Goal: Use online tool/utility: Utilize a website feature to perform a specific function

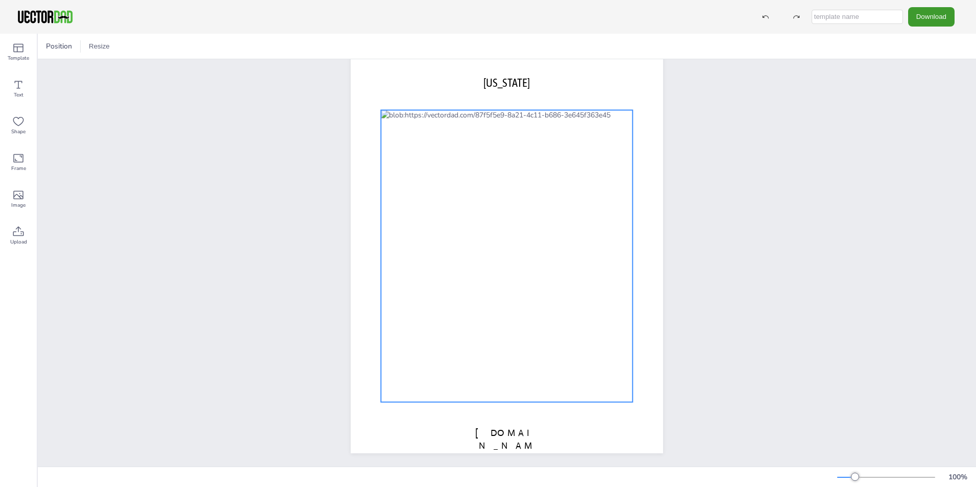
scroll to position [35, 0]
click at [550, 270] on div at bounding box center [507, 254] width 252 height 292
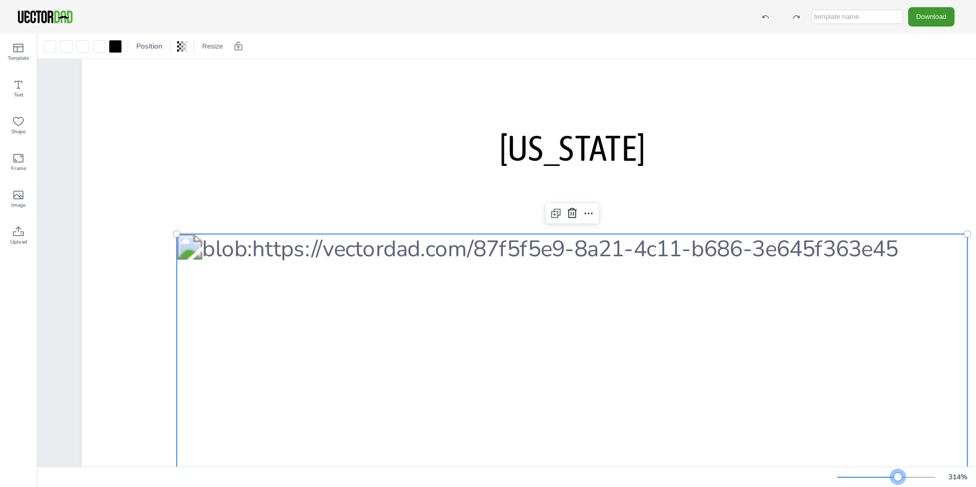
drag, startPoint x: 855, startPoint y: 476, endPoint x: 898, endPoint y: 473, distance: 43.0
click at [898, 473] on div at bounding box center [898, 477] width 8 height 8
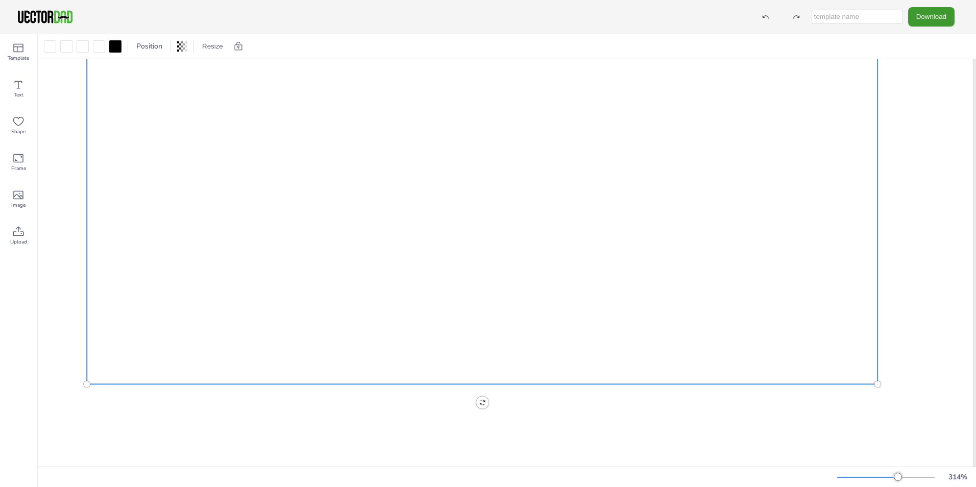
scroll to position [797, 92]
click at [18, 123] on icon at bounding box center [18, 121] width 12 height 12
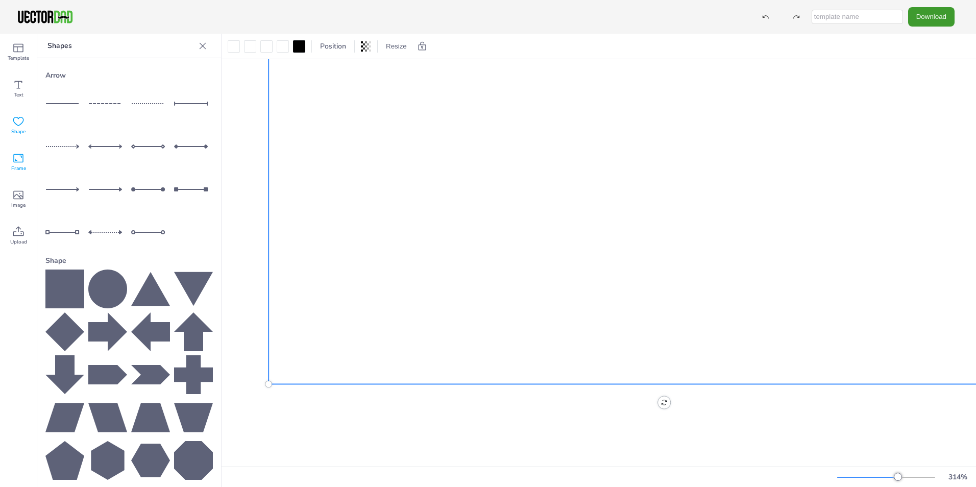
click at [17, 166] on span "Frame" at bounding box center [18, 168] width 15 height 8
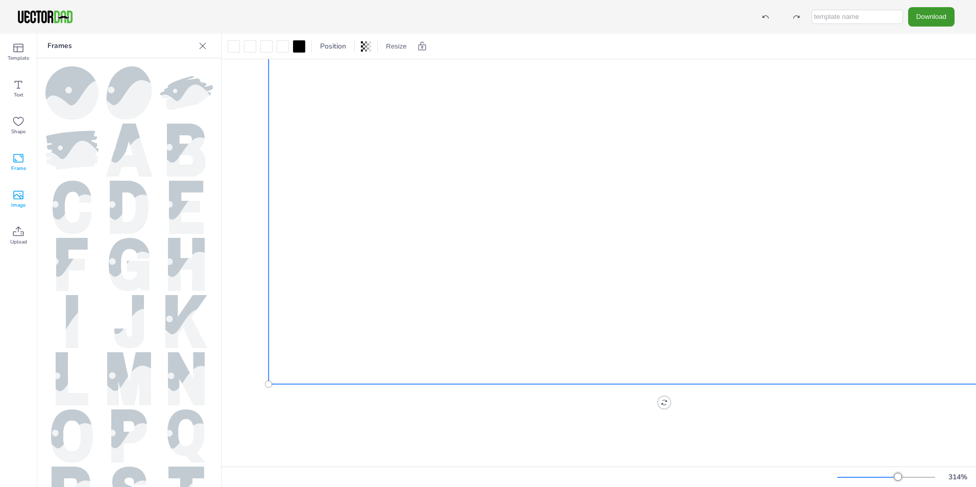
click at [17, 190] on icon at bounding box center [18, 195] width 12 height 12
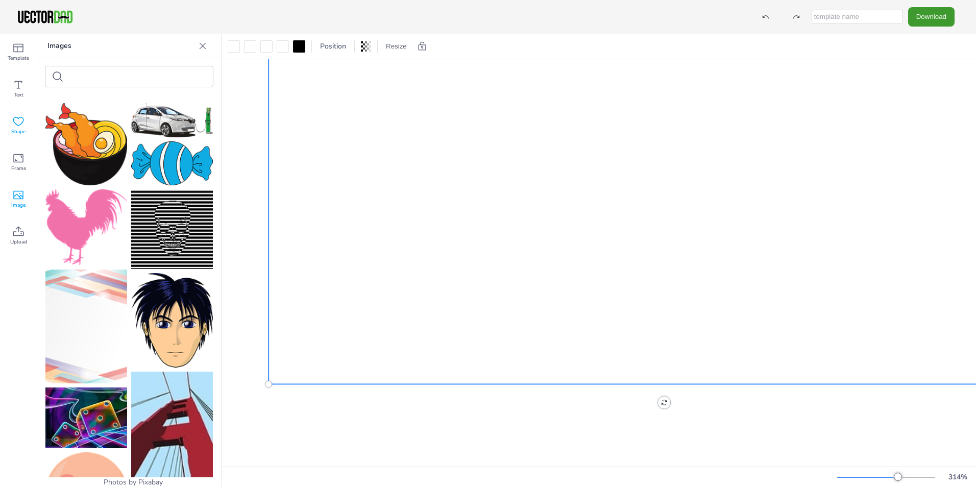
click at [17, 122] on icon at bounding box center [18, 121] width 12 height 12
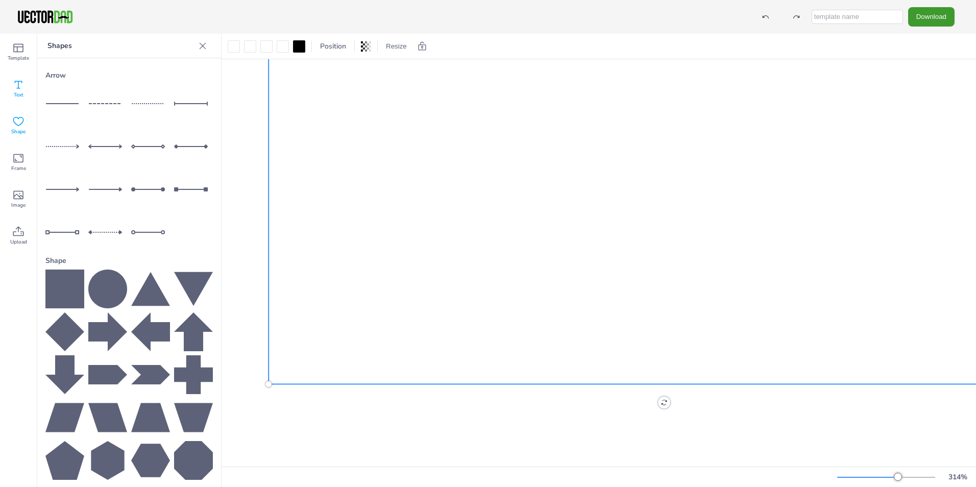
click at [16, 83] on icon at bounding box center [18, 85] width 12 height 12
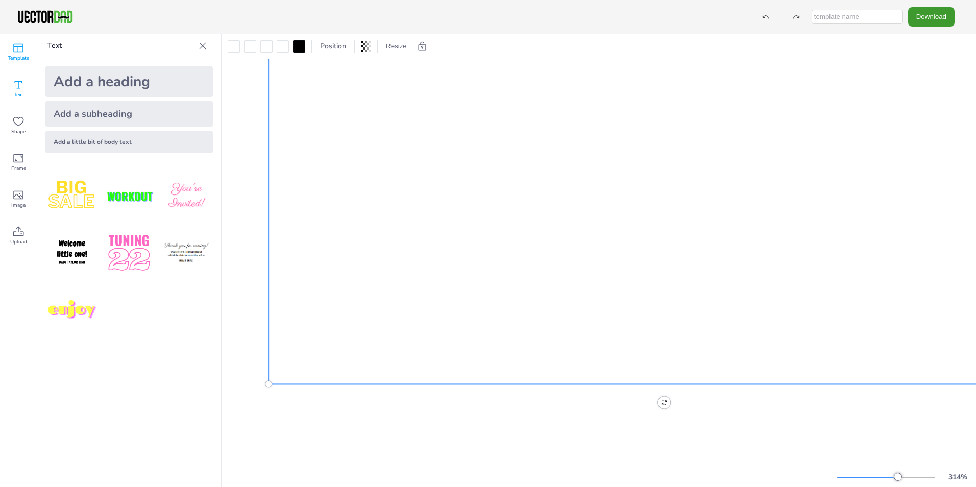
click at [25, 65] on div "Template" at bounding box center [18, 52] width 37 height 37
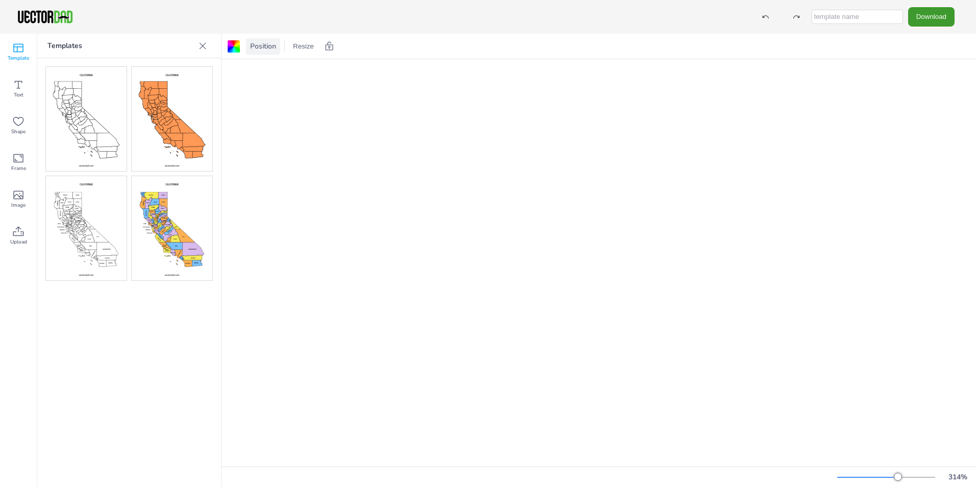
click at [260, 48] on span "Position" at bounding box center [263, 46] width 30 height 10
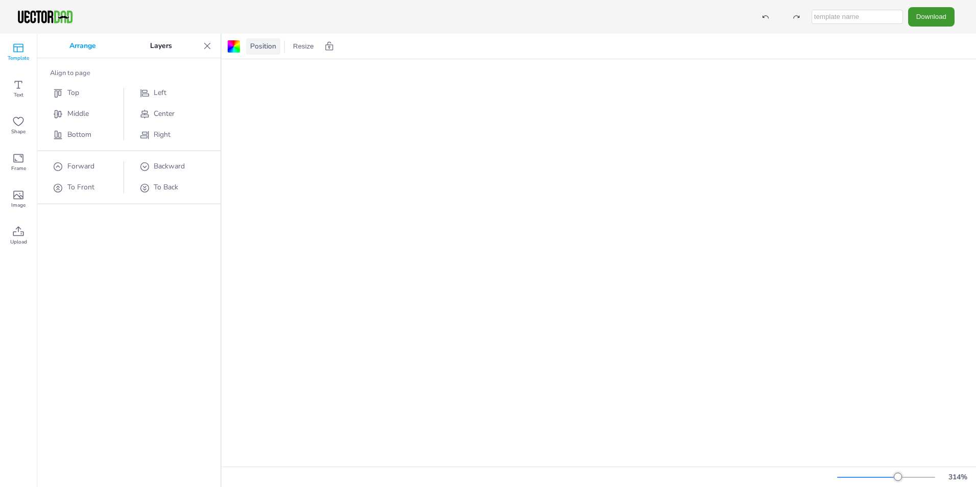
click at [260, 48] on span "Position" at bounding box center [263, 46] width 30 height 10
click at [26, 129] on span "Shape" at bounding box center [18, 132] width 14 height 8
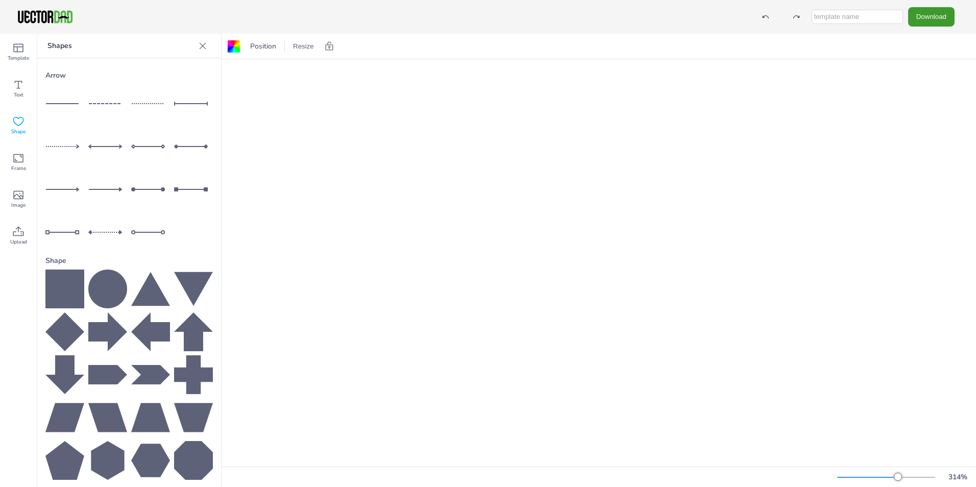
click at [65, 102] on div at bounding box center [64, 103] width 39 height 39
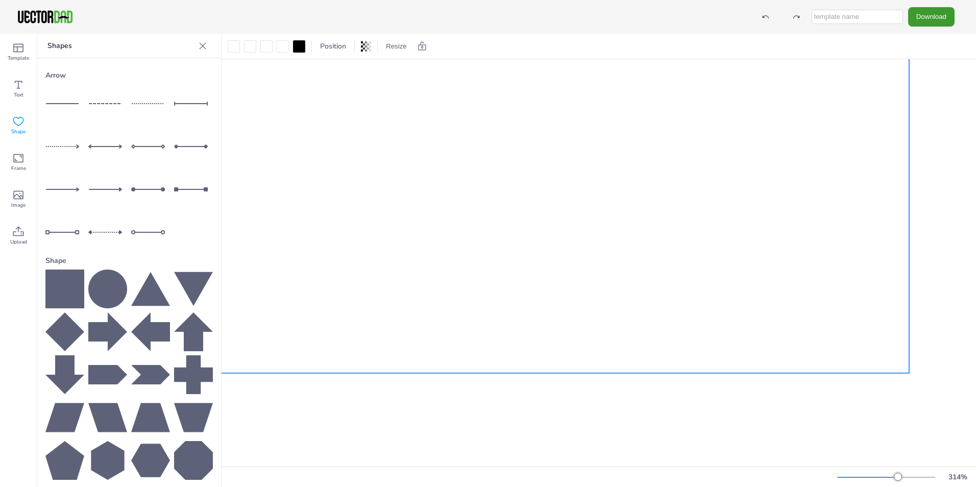
drag, startPoint x: 547, startPoint y: 104, endPoint x: 399, endPoint y: 95, distance: 148.8
click at [78, 279] on icon at bounding box center [64, 289] width 39 height 39
drag, startPoint x: 398, startPoint y: 102, endPoint x: 394, endPoint y: 107, distance: 6.5
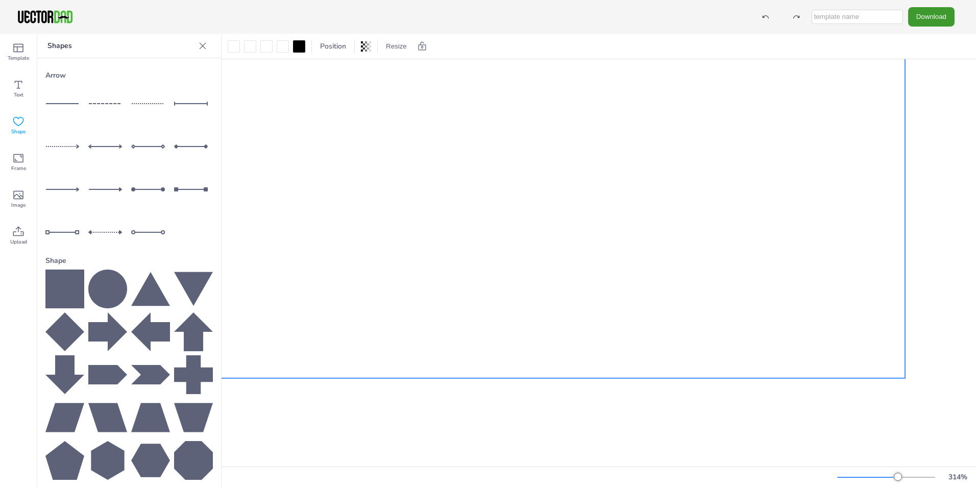
click at [31, 89] on div "Text" at bounding box center [18, 88] width 37 height 37
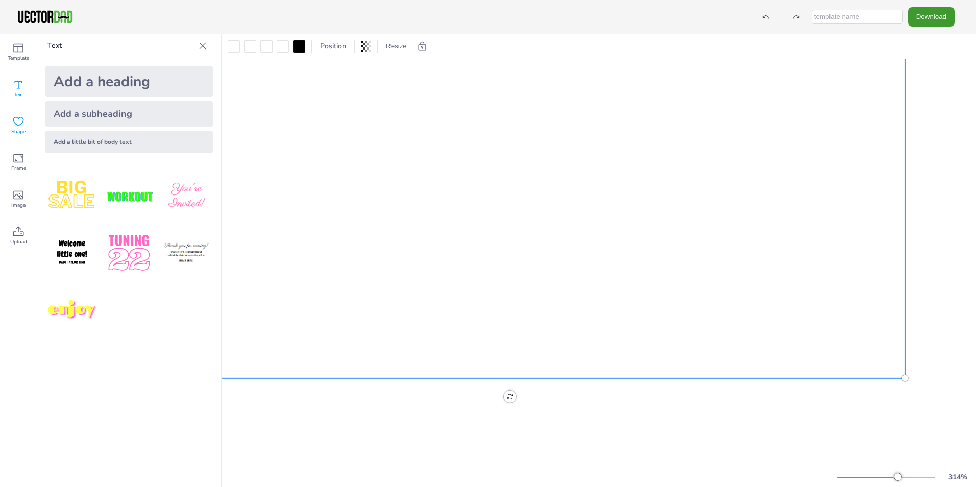
click at [13, 118] on icon at bounding box center [18, 121] width 12 height 12
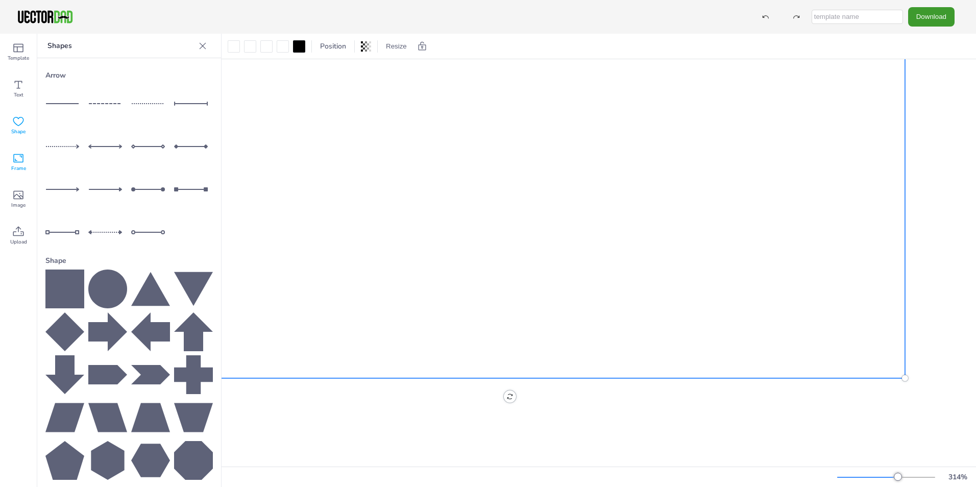
click at [19, 157] on icon at bounding box center [18, 158] width 12 height 12
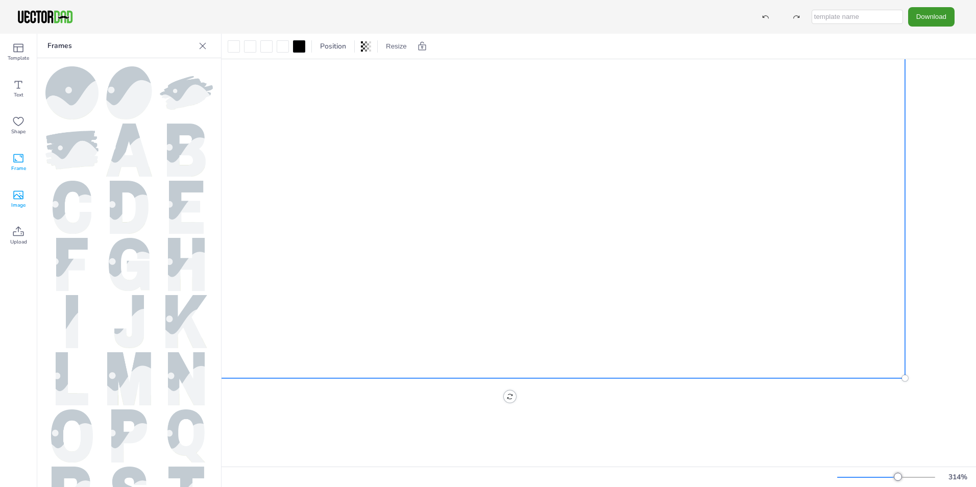
click at [19, 186] on div "Image" at bounding box center [18, 199] width 37 height 37
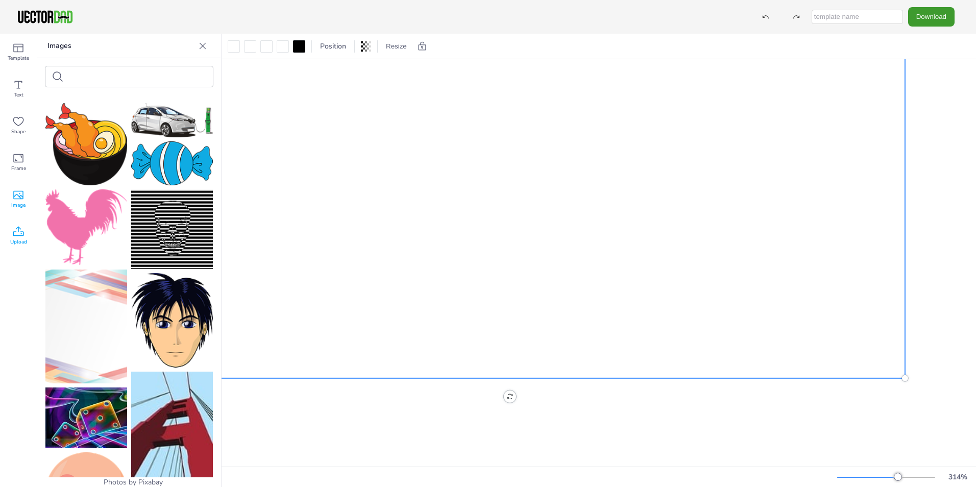
click at [20, 234] on icon at bounding box center [18, 232] width 12 height 12
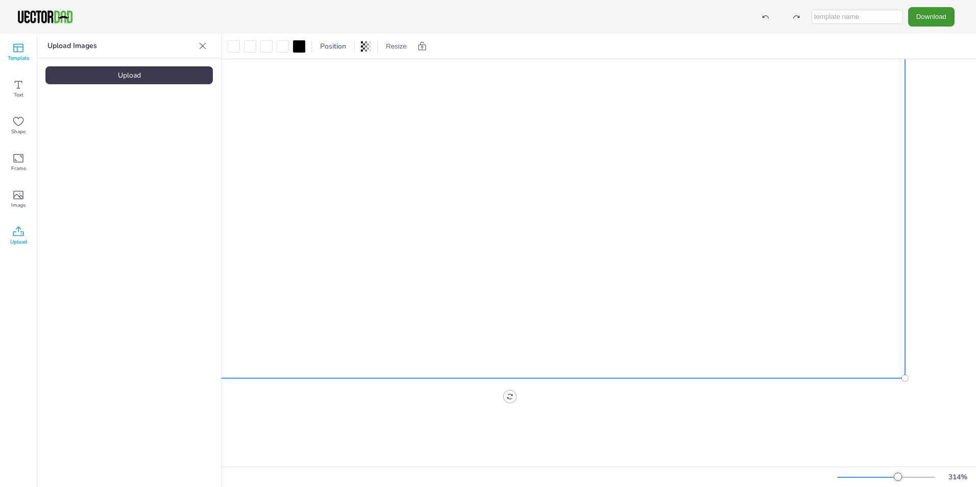
click at [28, 45] on div "Template" at bounding box center [18, 52] width 37 height 37
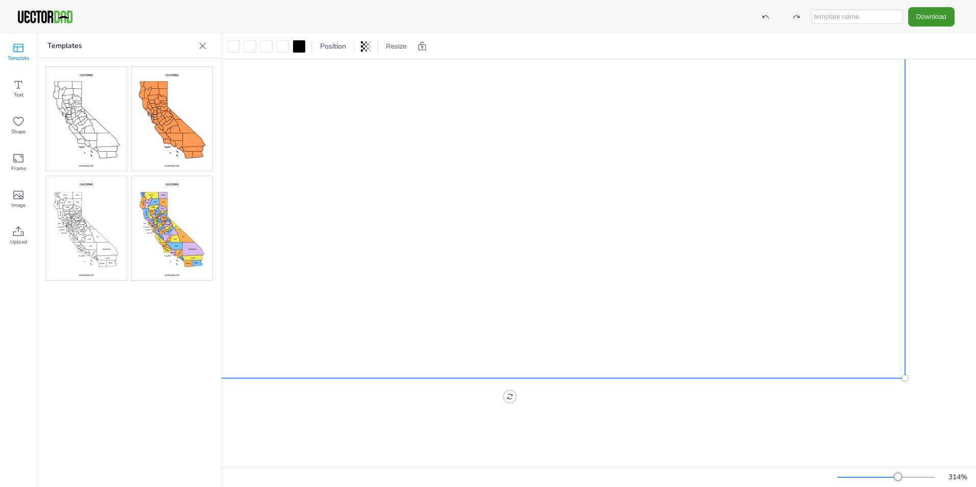
click at [112, 228] on img at bounding box center [86, 228] width 81 height 104
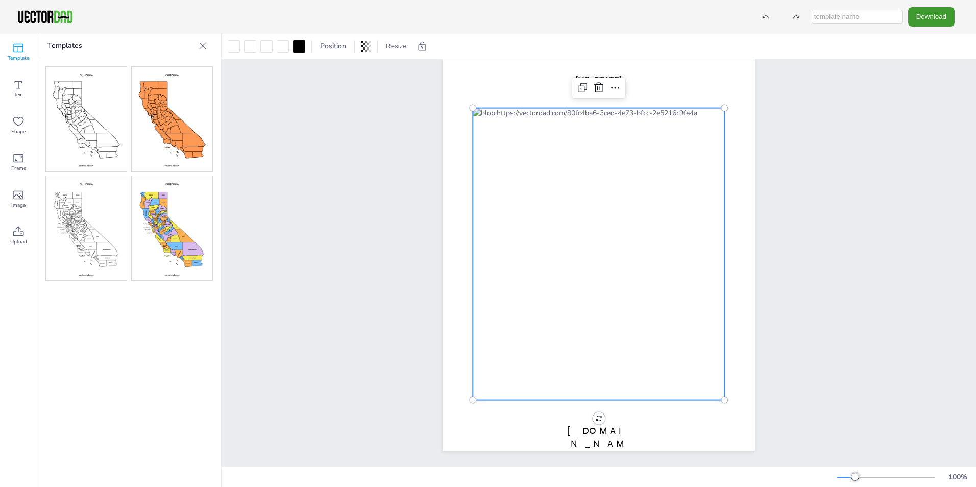
click at [581, 333] on div at bounding box center [599, 254] width 252 height 292
click at [610, 84] on icon at bounding box center [615, 88] width 12 height 12
click at [609, 82] on icon at bounding box center [615, 88] width 12 height 12
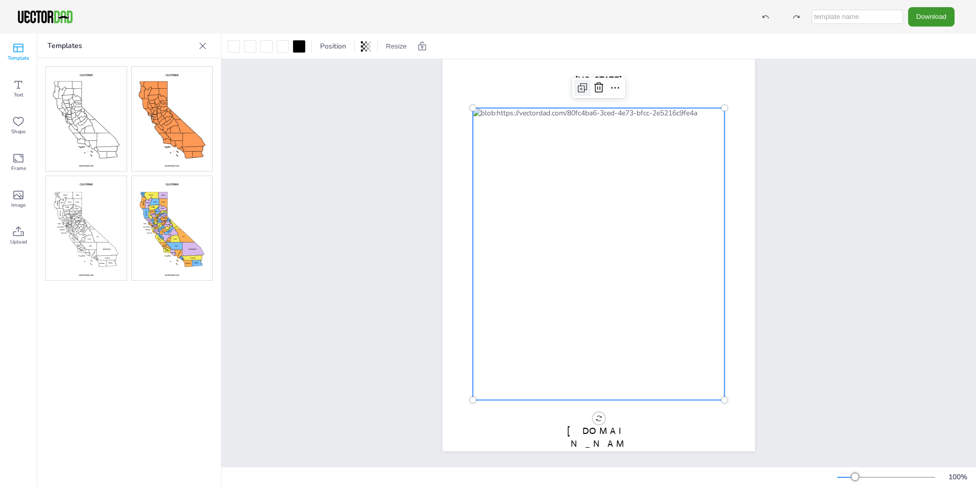
click at [581, 83] on icon at bounding box center [583, 86] width 6 height 6
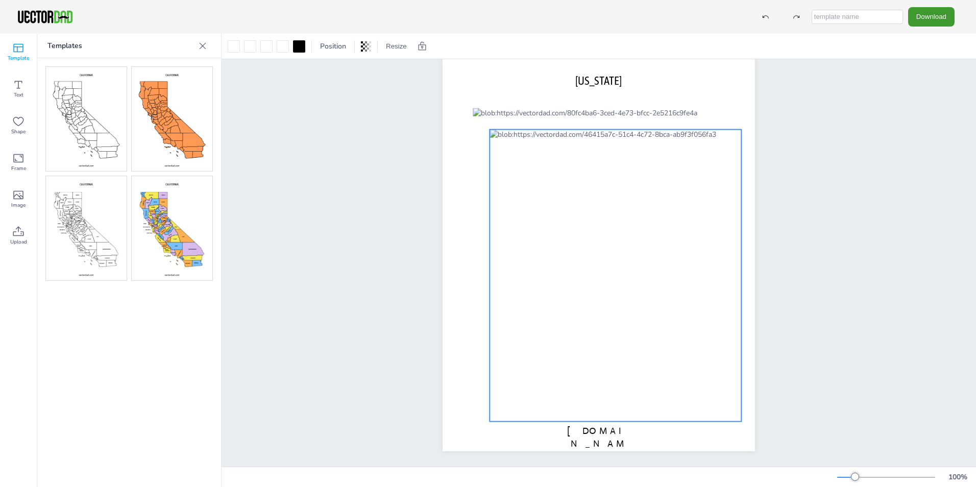
drag, startPoint x: 624, startPoint y: 113, endPoint x: 630, endPoint y: 124, distance: 13.0
click at [630, 130] on div at bounding box center [616, 276] width 252 height 292
click at [618, 103] on icon at bounding box center [616, 109] width 12 height 12
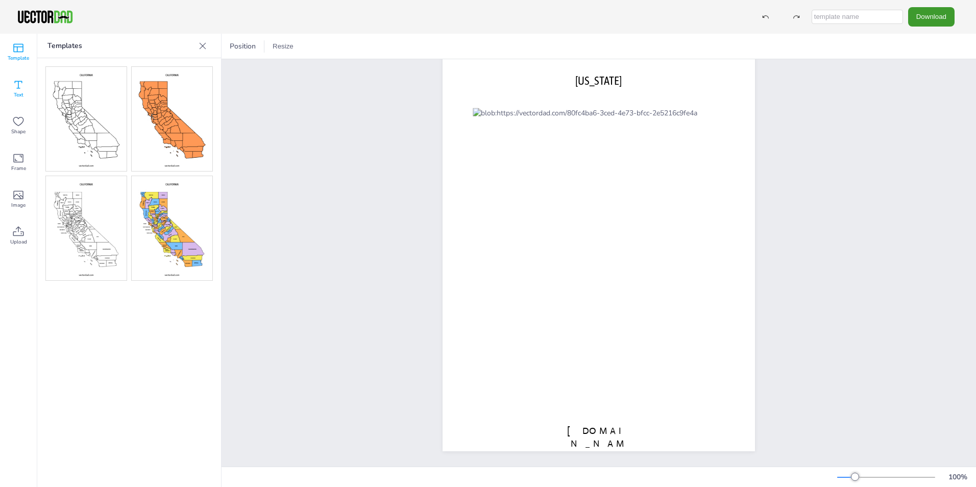
click at [19, 85] on icon at bounding box center [18, 85] width 12 height 12
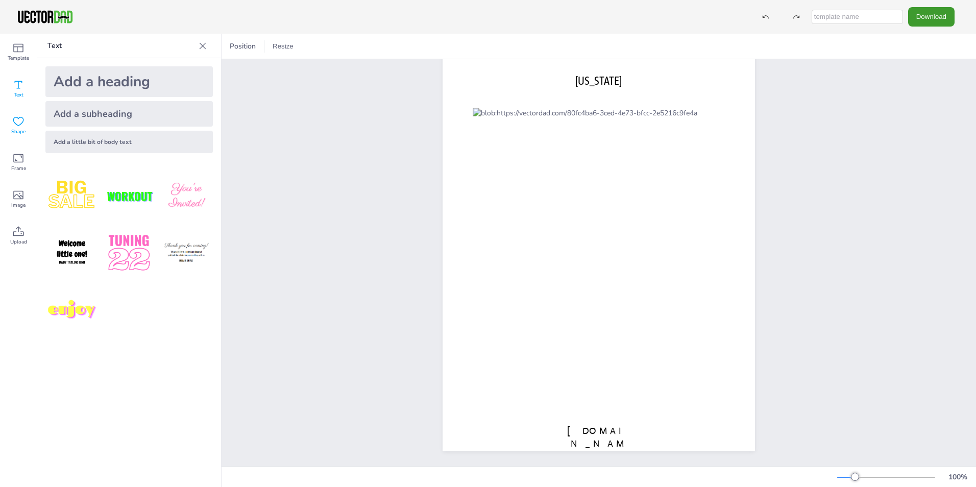
click at [23, 121] on icon at bounding box center [18, 121] width 11 height 9
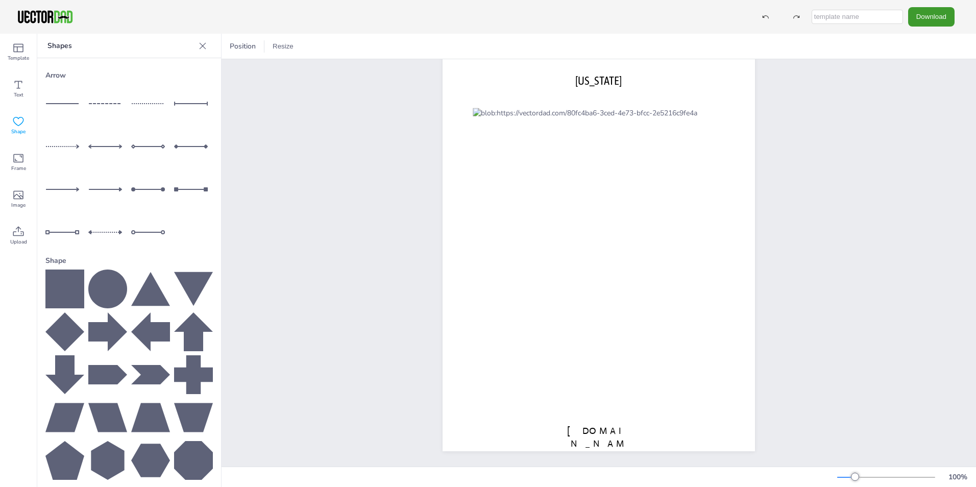
click at [183, 142] on div at bounding box center [193, 146] width 39 height 39
drag, startPoint x: 517, startPoint y: 240, endPoint x: 673, endPoint y: 239, distance: 155.7
click at [673, 242] on div at bounding box center [676, 246] width 9 height 9
click at [685, 216] on div at bounding box center [676, 226] width 53 height 20
